Goal: Transaction & Acquisition: Book appointment/travel/reservation

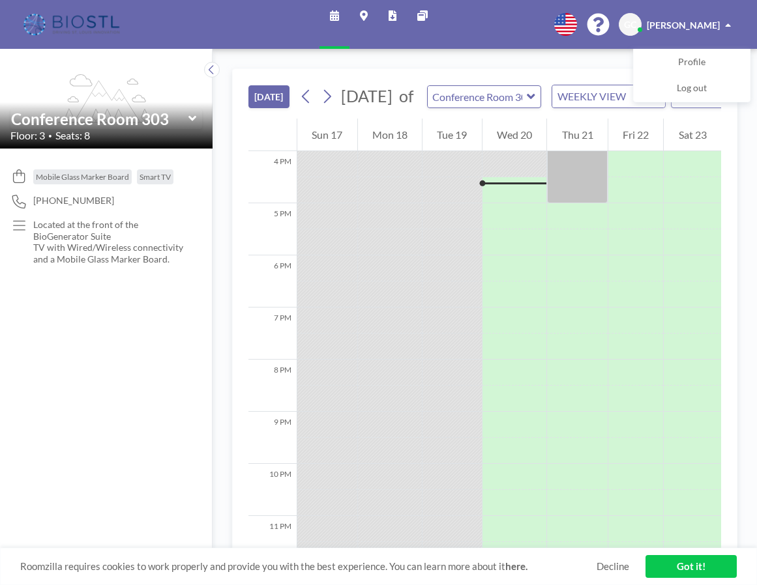
scroll to position [0, 1]
click at [533, 103] on icon at bounding box center [530, 96] width 8 height 13
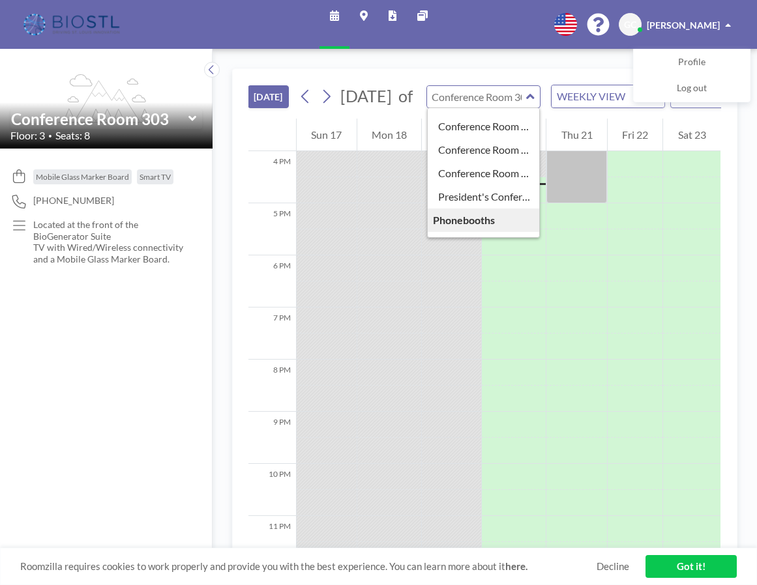
scroll to position [394, 0]
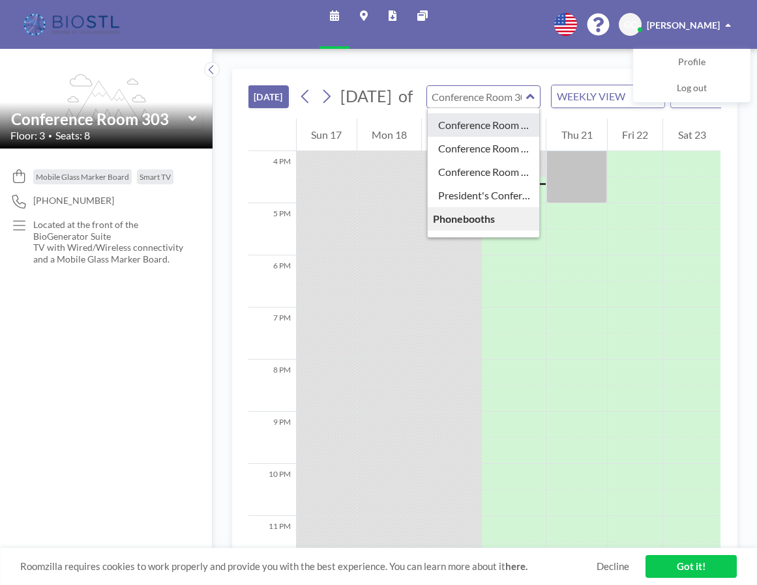
type input "Conference Room 325"
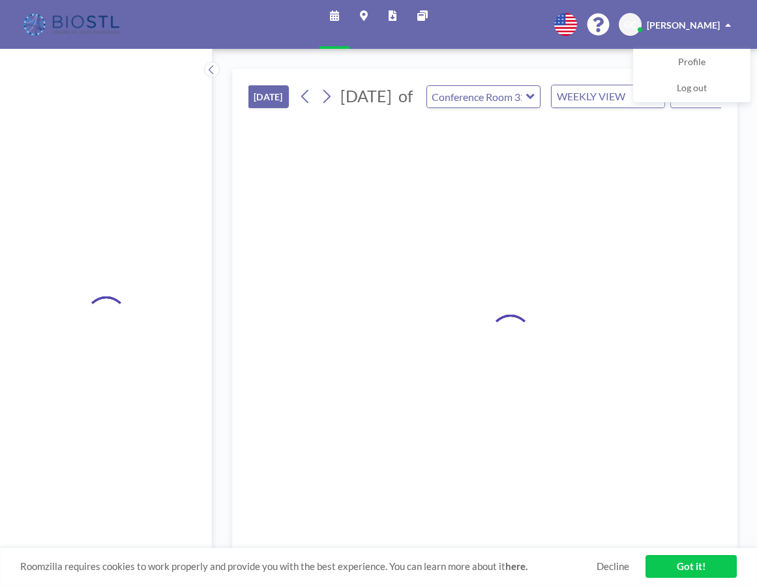
click at [522, 137] on div at bounding box center [484, 334] width 473 height 431
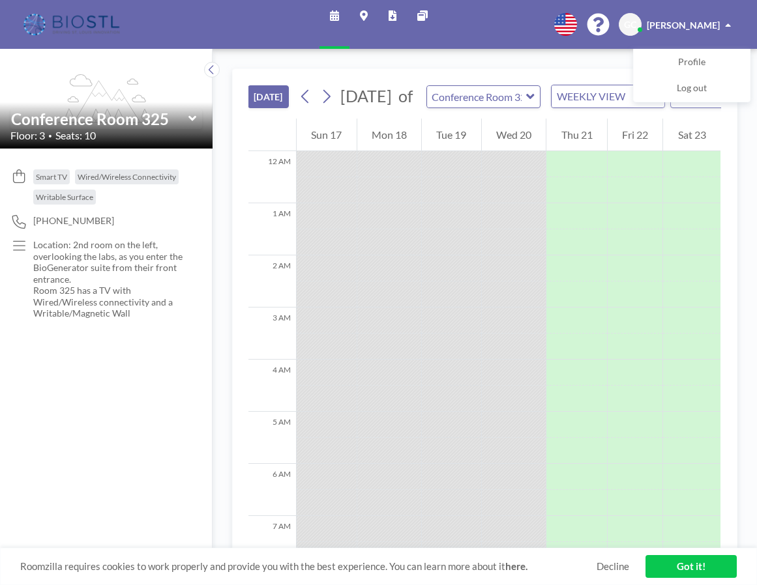
scroll to position [834, 0]
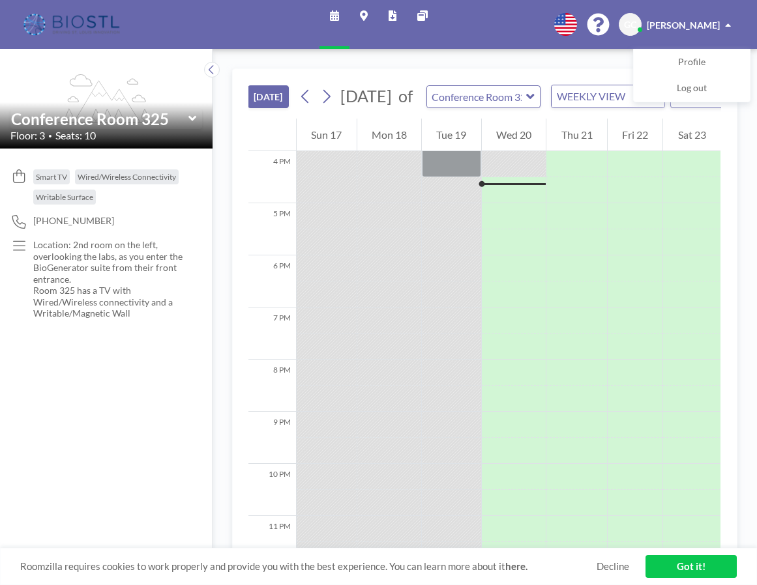
click at [190, 121] on icon at bounding box center [192, 118] width 8 height 5
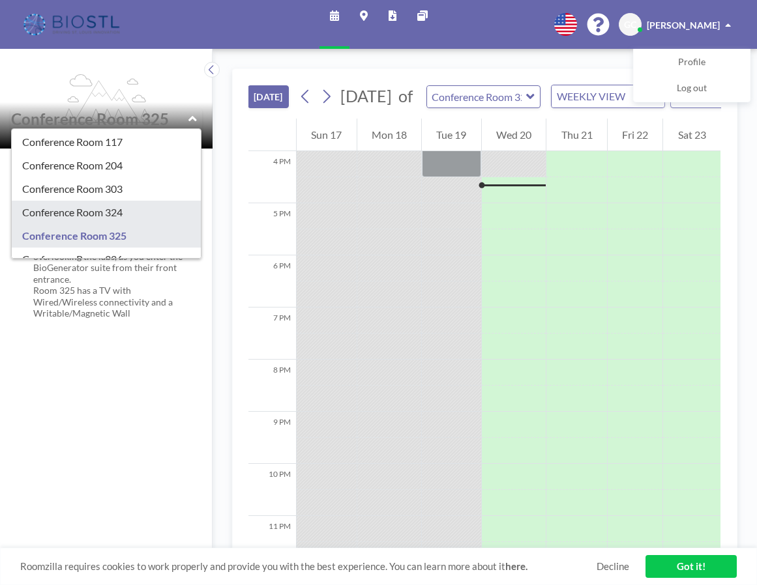
scroll to position [306, 0]
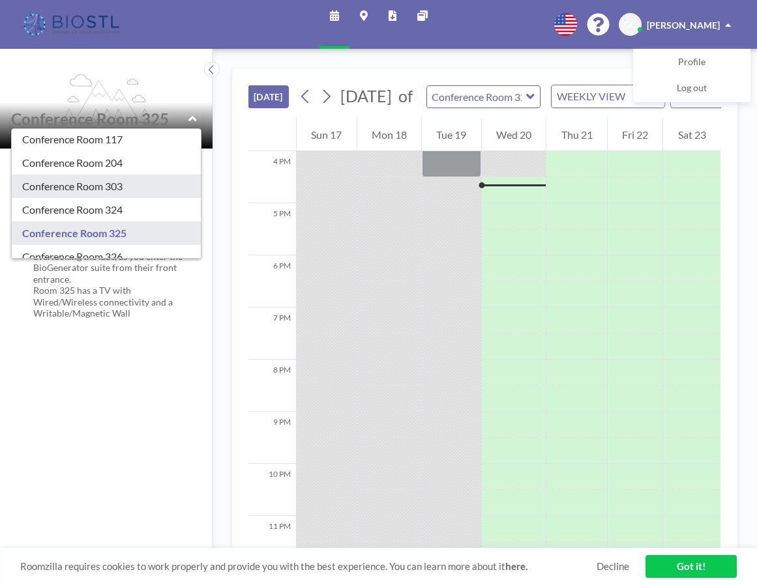
type input "Conference Room 303"
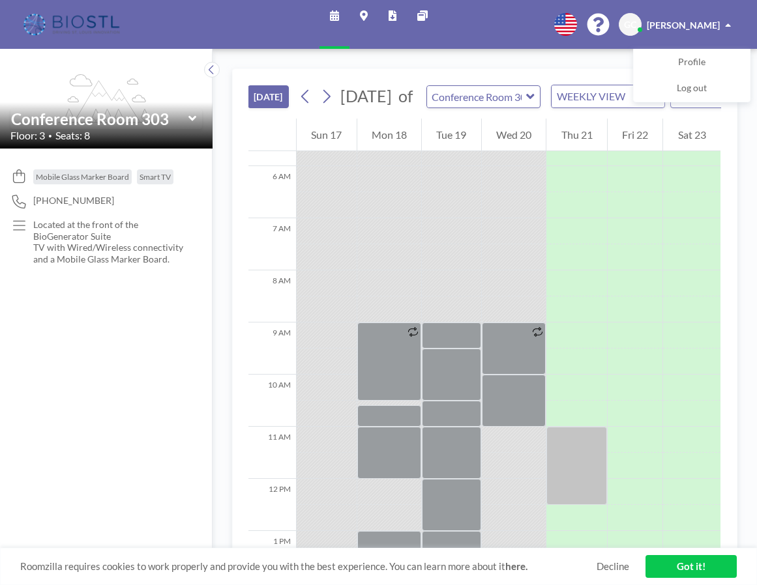
scroll to position [295, 0]
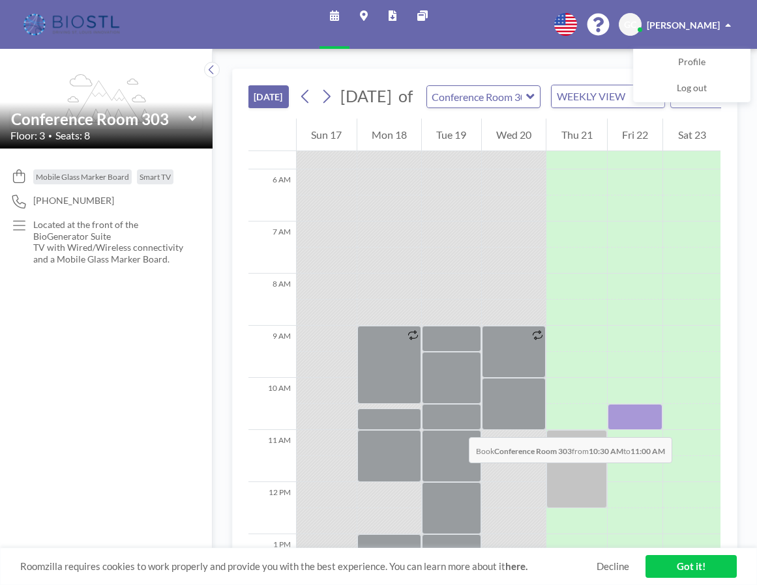
click at [625, 424] on div at bounding box center [635, 417] width 55 height 26
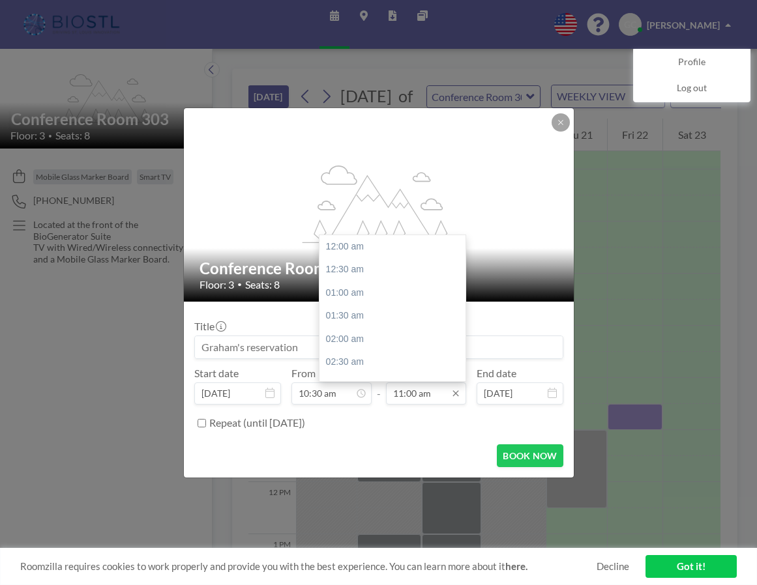
scroll to position [502, 0]
click at [329, 290] on div "12:00 pm" at bounding box center [392, 301] width 146 height 23
type input "12:00 pm"
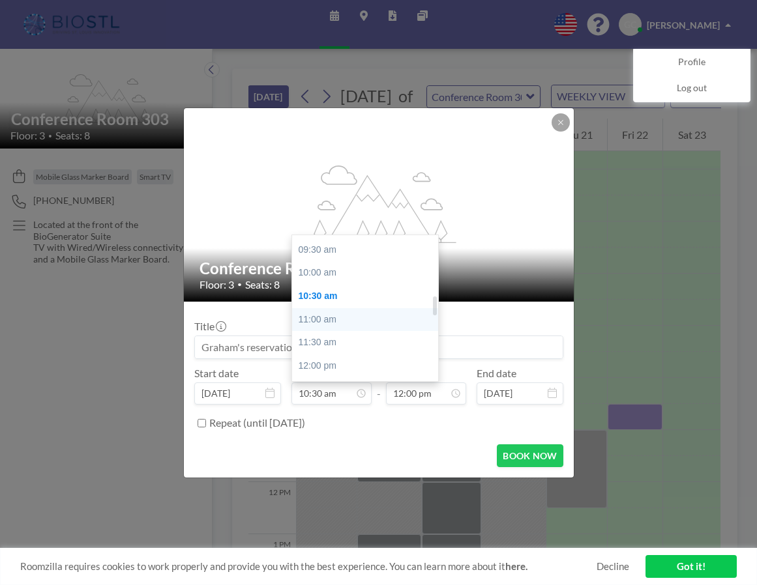
scroll to position [434, 0]
click at [316, 271] on div "10:00 am" at bounding box center [365, 276] width 146 height 23
type input "10:00 am"
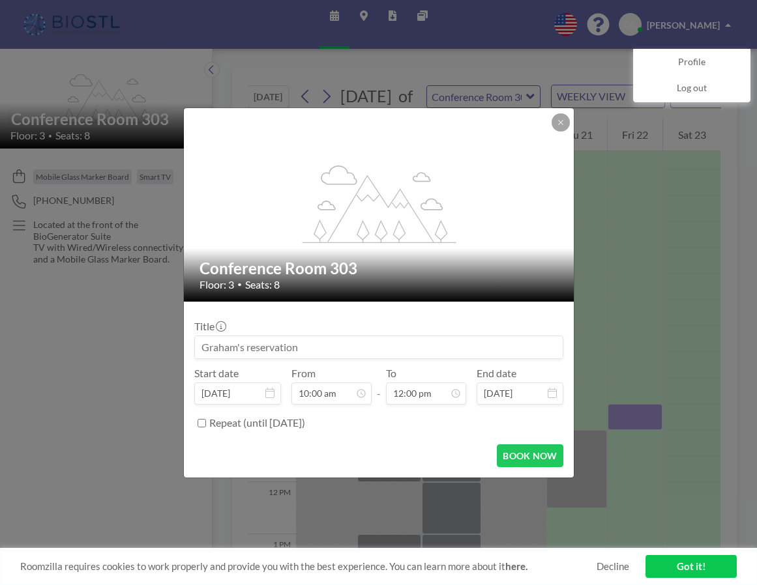
scroll to position [548, 0]
click at [531, 455] on button "BOOK NOW" at bounding box center [530, 456] width 66 height 23
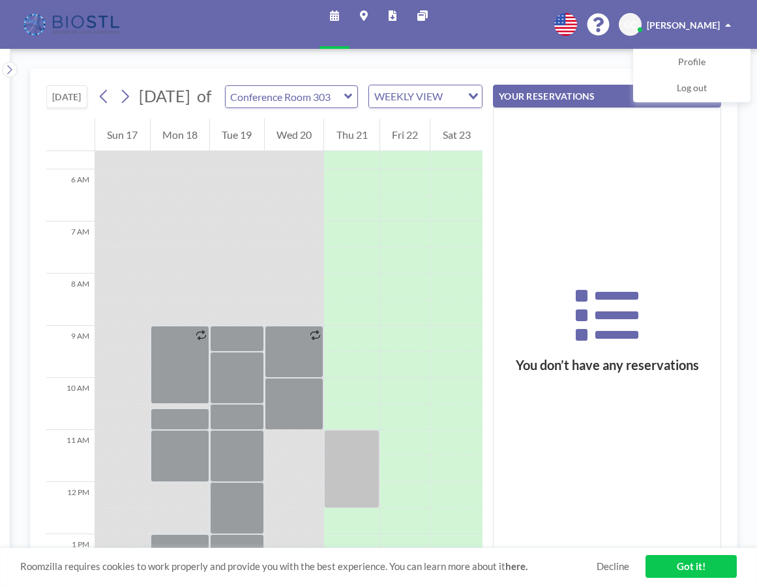
click at [697, 566] on link "Got it!" at bounding box center [690, 566] width 91 height 23
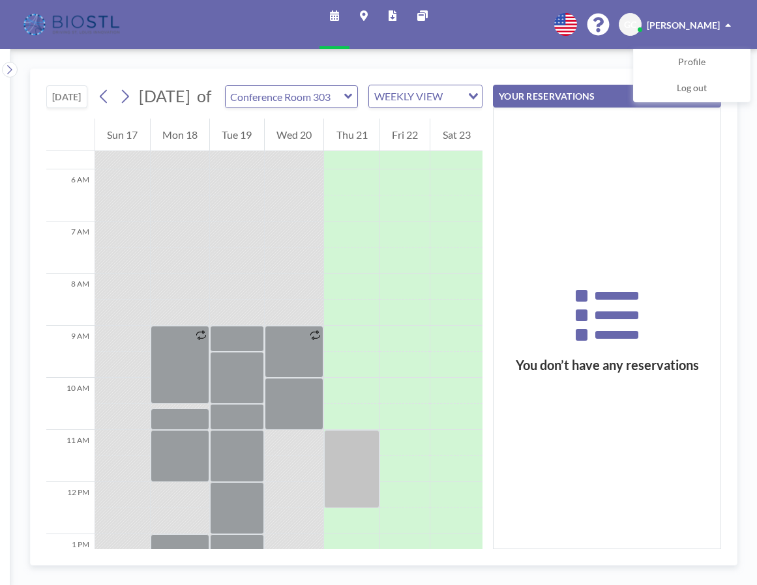
click at [617, 409] on div "You don’t have any reservations" at bounding box center [606, 328] width 227 height 441
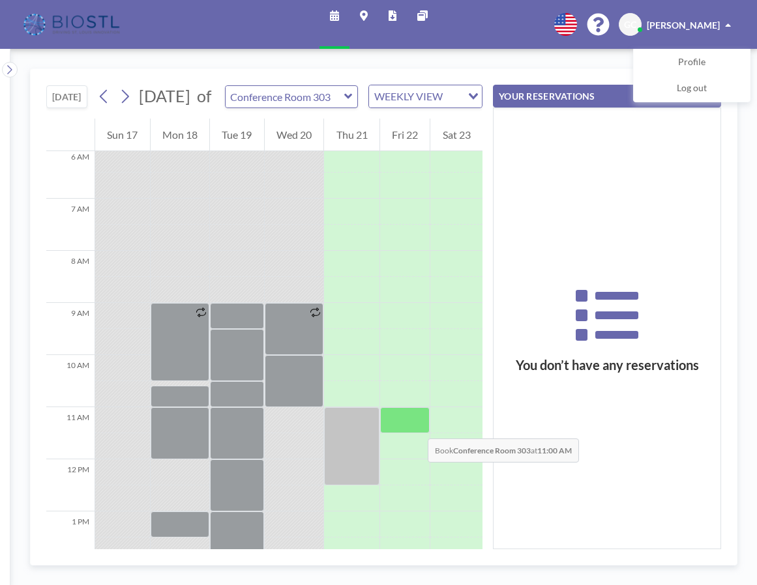
scroll to position [312, 0]
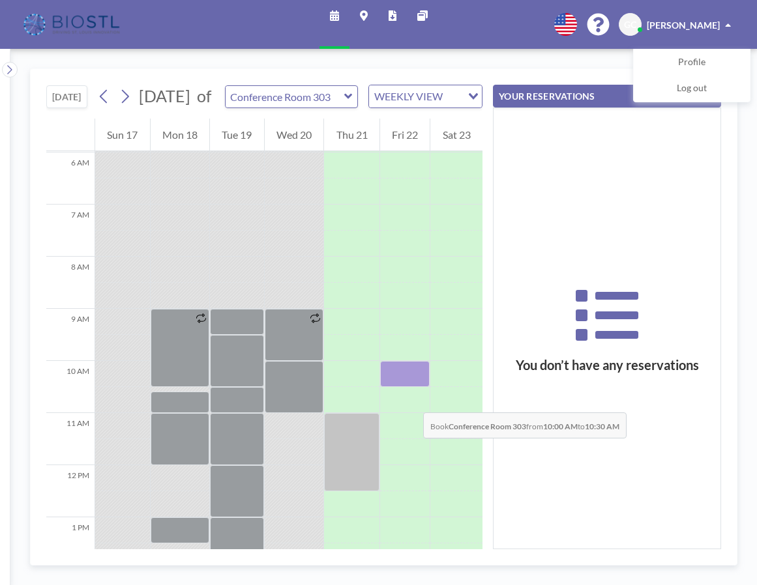
click at [410, 387] on div at bounding box center [405, 374] width 50 height 26
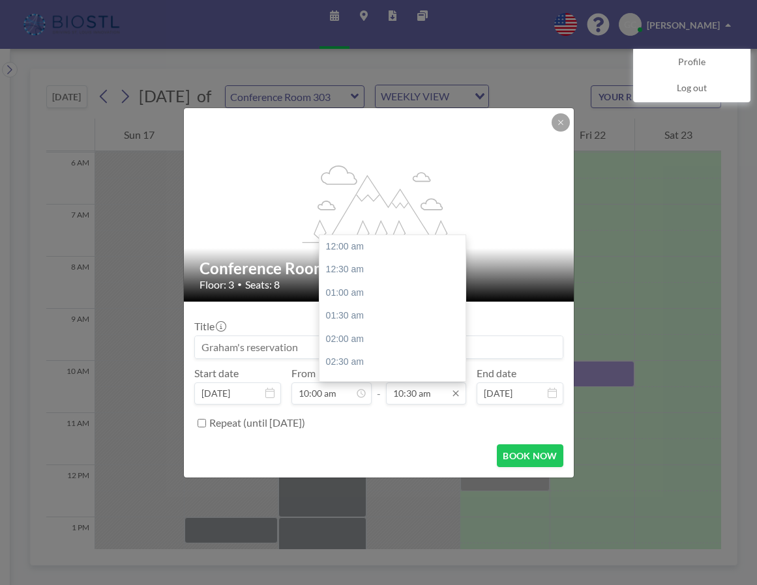
scroll to position [479, 0]
click at [430, 394] on input "10:30 am" at bounding box center [426, 394] width 80 height 22
click at [345, 318] on div "12:00 pm" at bounding box center [392, 324] width 146 height 23
type input "12:00 pm"
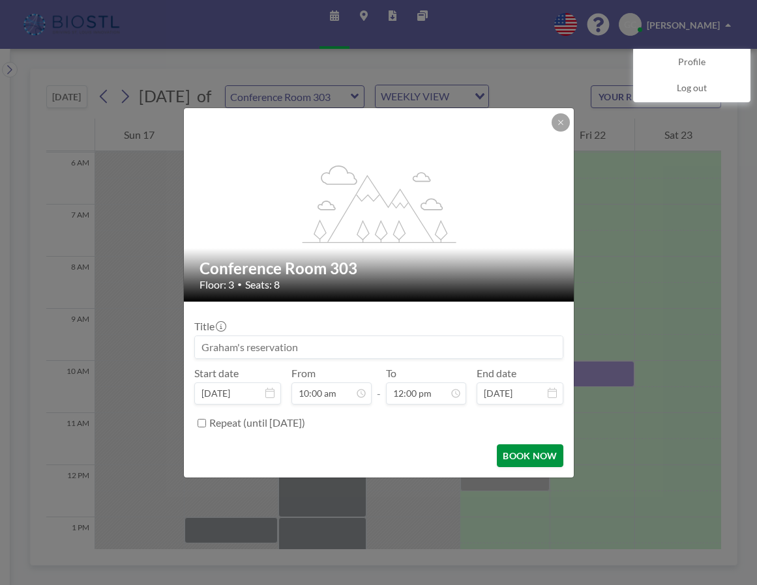
click at [527, 455] on button "BOOK NOW" at bounding box center [530, 456] width 66 height 23
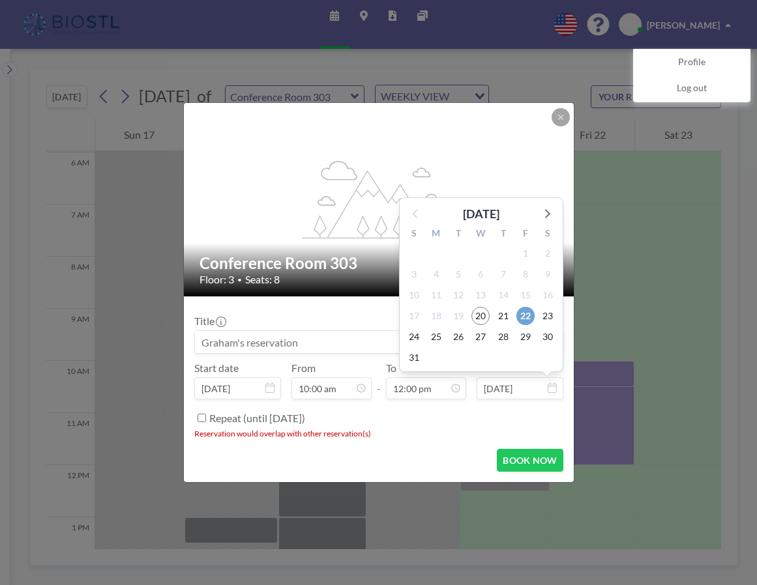
click at [526, 313] on span "22" at bounding box center [525, 316] width 18 height 18
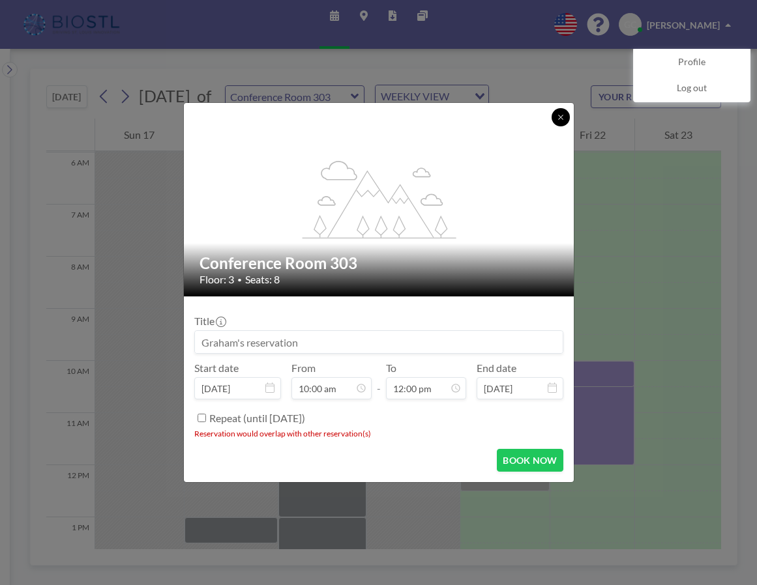
click at [559, 117] on icon at bounding box center [560, 117] width 5 height 5
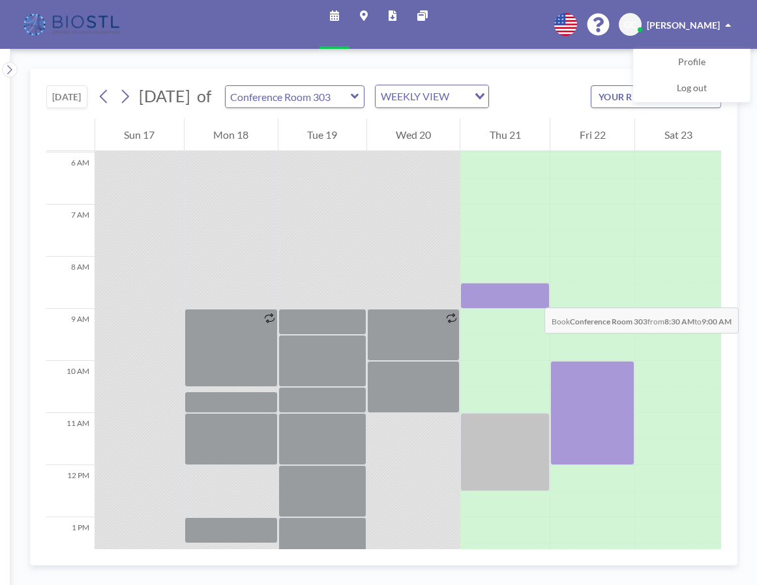
click at [531, 295] on div at bounding box center [504, 296] width 89 height 26
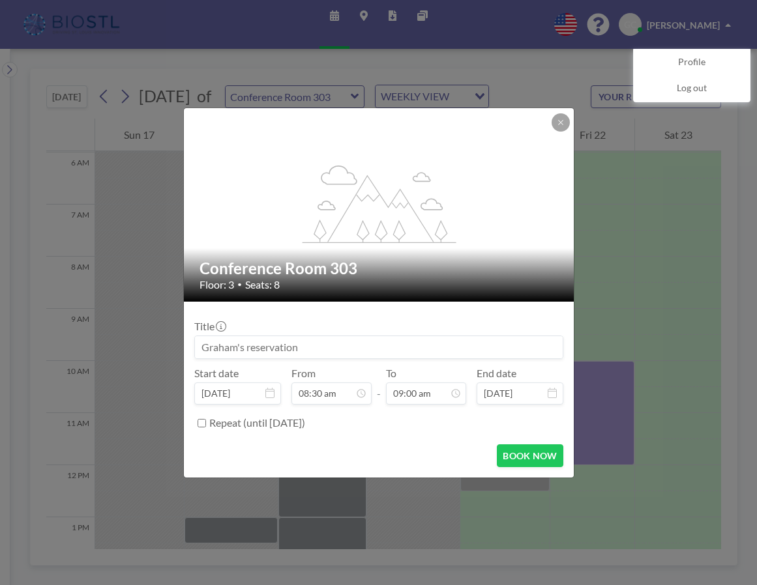
click at [644, 324] on div "flex-grow: 1.2; Conference Room 303 Floor: 3 • Seats: 8 Title Start date [DATE]…" at bounding box center [378, 292] width 757 height 585
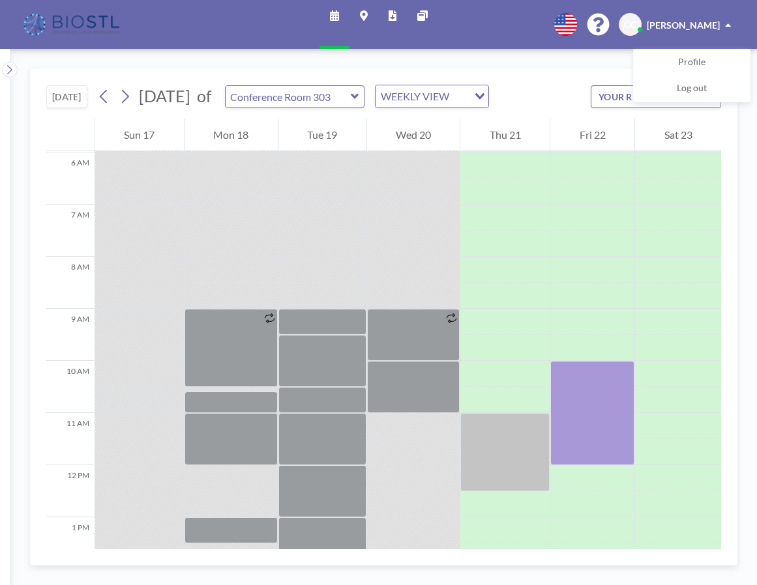
click at [741, 132] on div "[DATE] [DATE] of Conference Room 303 WEEKLY VIEW Loading... YOUR RESERVATIONS 1…" at bounding box center [383, 317] width 746 height 536
click at [528, 22] on div "Schedule Maps Reports Other sites English Polski 日本語 Española [PERSON_NAME] Pro…" at bounding box center [378, 24] width 757 height 49
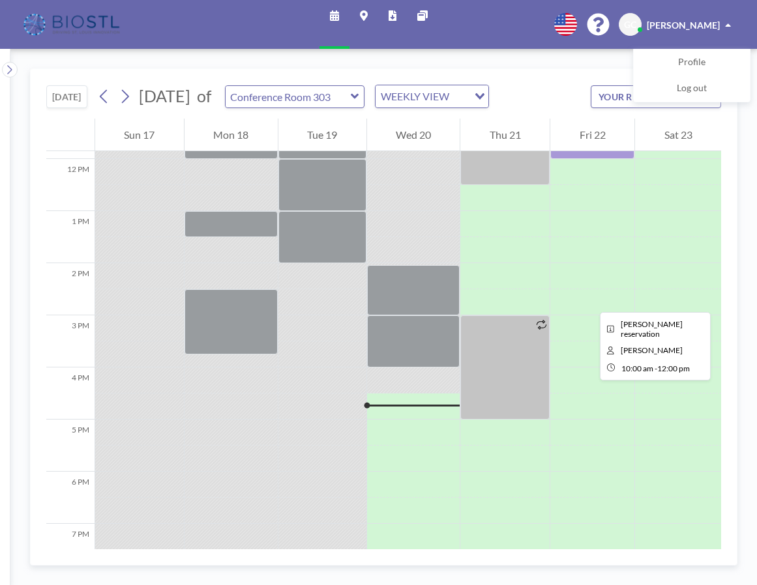
scroll to position [623, 0]
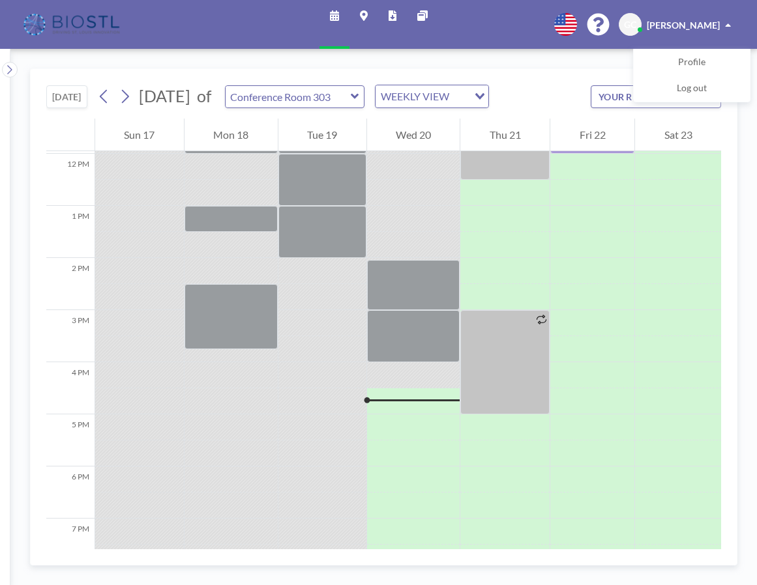
click at [200, 31] on div "Schedule Maps Reports Other sites English Polski 日本語 Española [PERSON_NAME] Pro…" at bounding box center [378, 24] width 757 height 49
click at [359, 96] on icon at bounding box center [355, 96] width 8 height 5
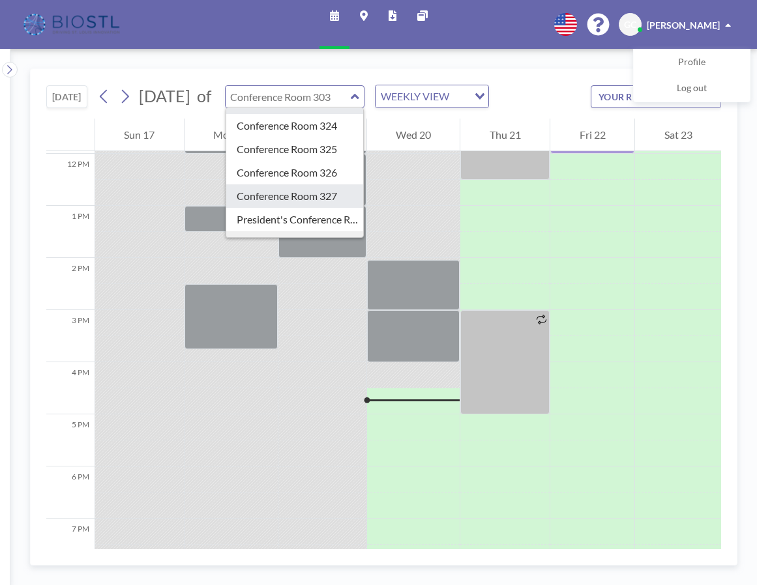
scroll to position [372, 0]
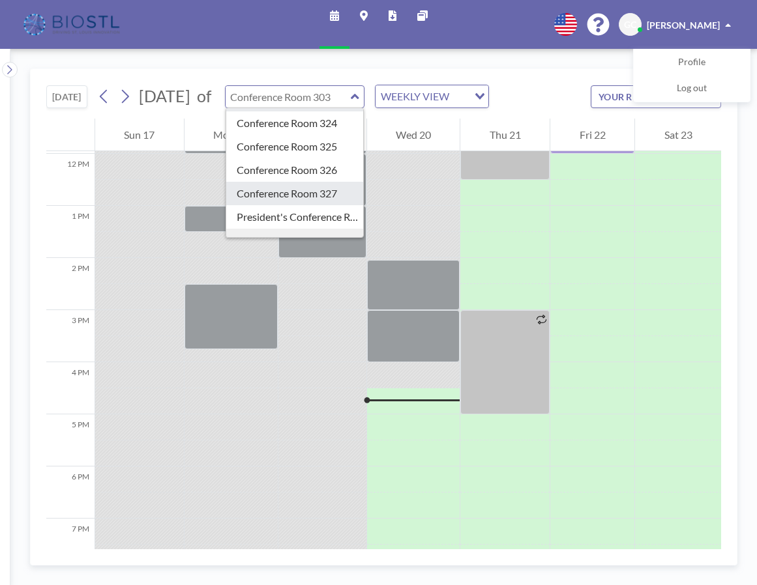
type input "Conference Room 327"
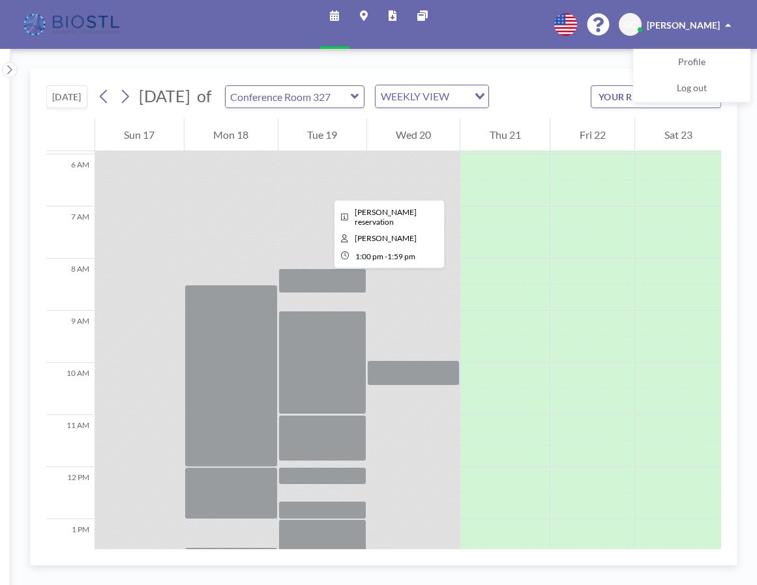
scroll to position [309, 0]
